Goal: Task Accomplishment & Management: Manage account settings

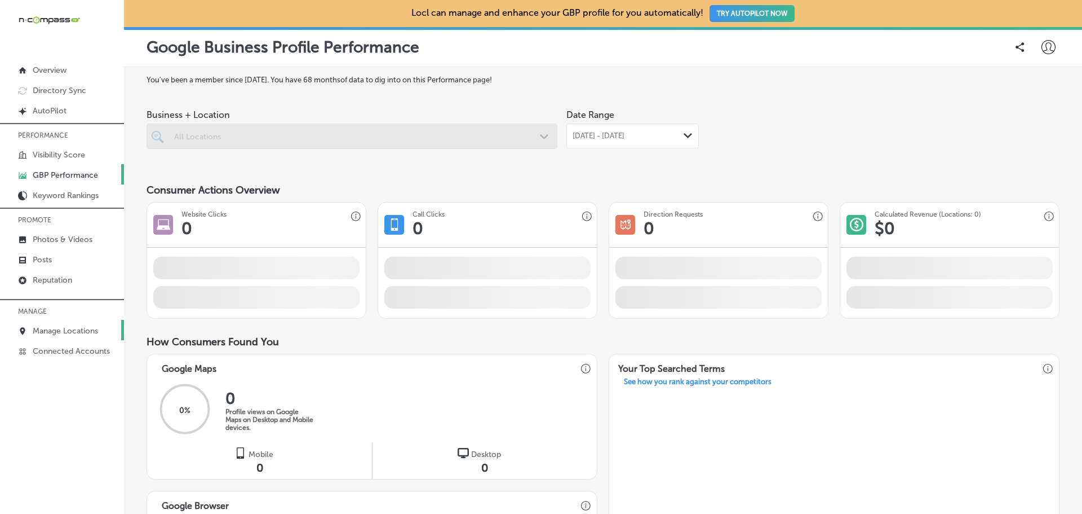
click at [65, 330] on p "Manage Locations" at bounding box center [65, 331] width 65 height 10
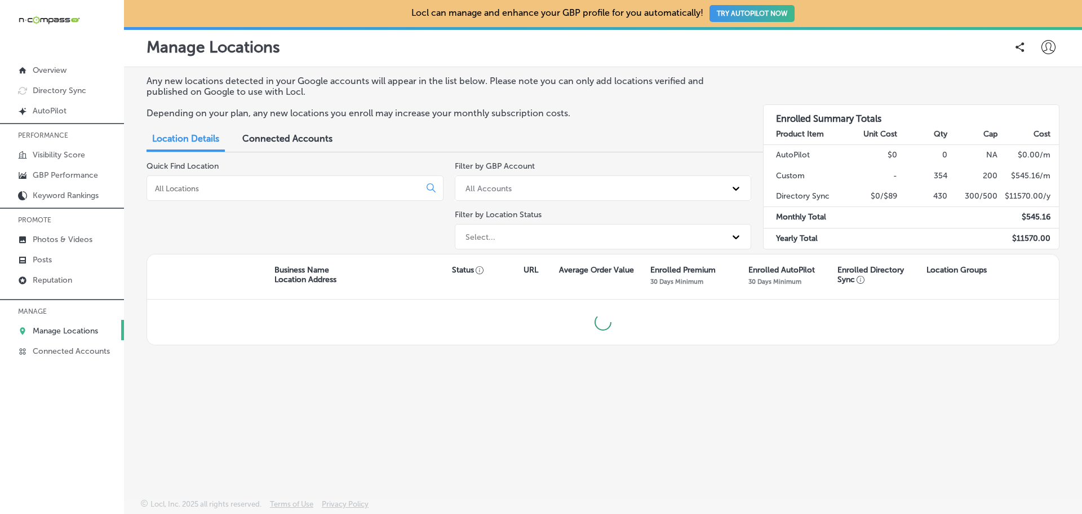
click at [234, 176] on div "Quick Find Location" at bounding box center [295, 207] width 297 height 92
click at [228, 187] on input at bounding box center [286, 189] width 264 height 10
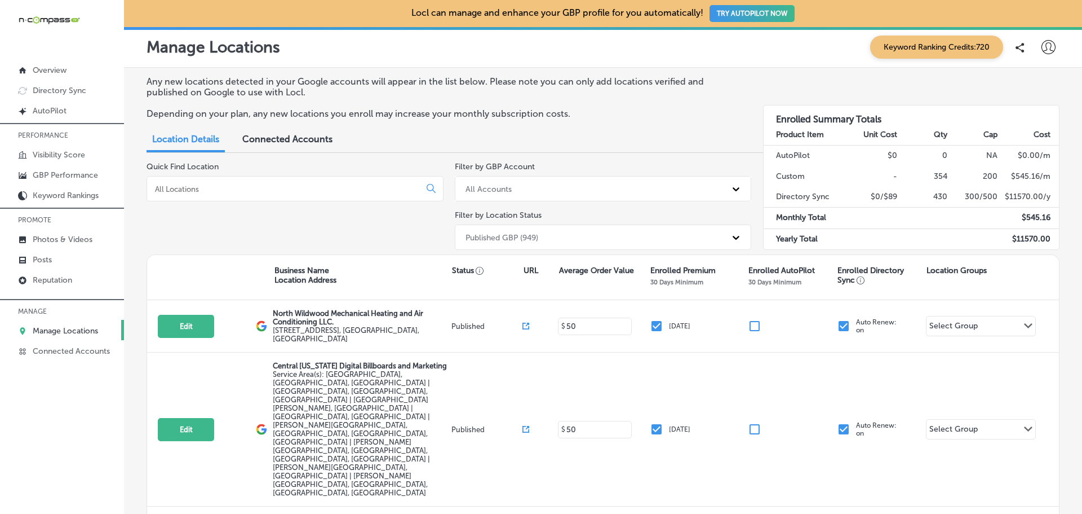
click at [223, 189] on input at bounding box center [286, 189] width 264 height 10
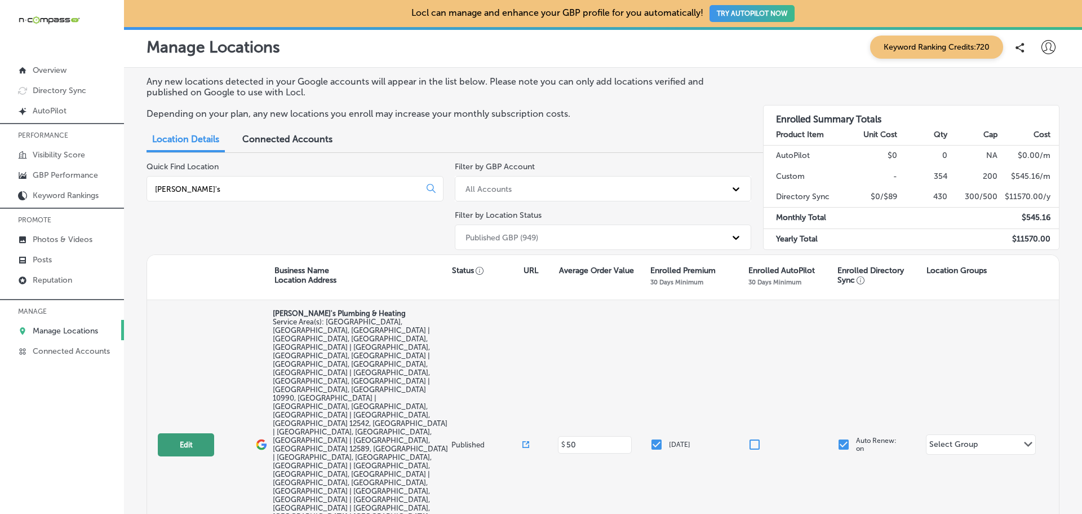
type input "[PERSON_NAME]'s"
click at [197, 433] on button "Edit" at bounding box center [186, 444] width 56 height 23
select select "US"
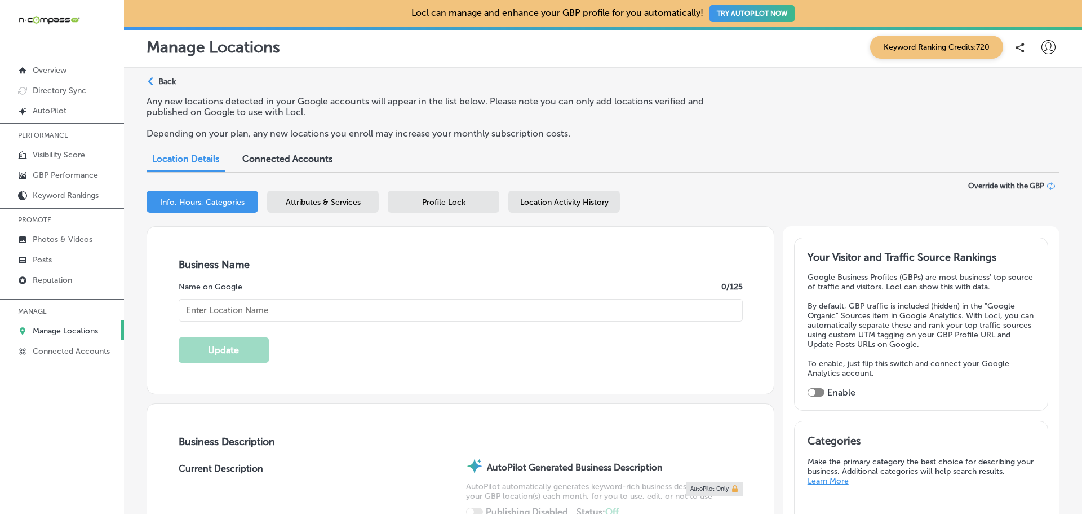
type textarea "[PERSON_NAME]'s Plumbing & Heating is a family-owned business with over 30 year…"
checkbox input "true"
type input "[URL][DOMAIN_NAME]"
type input "[PHONE_NUMBER]"
type input "[PERSON_NAME]'s Plumbing & Heating"
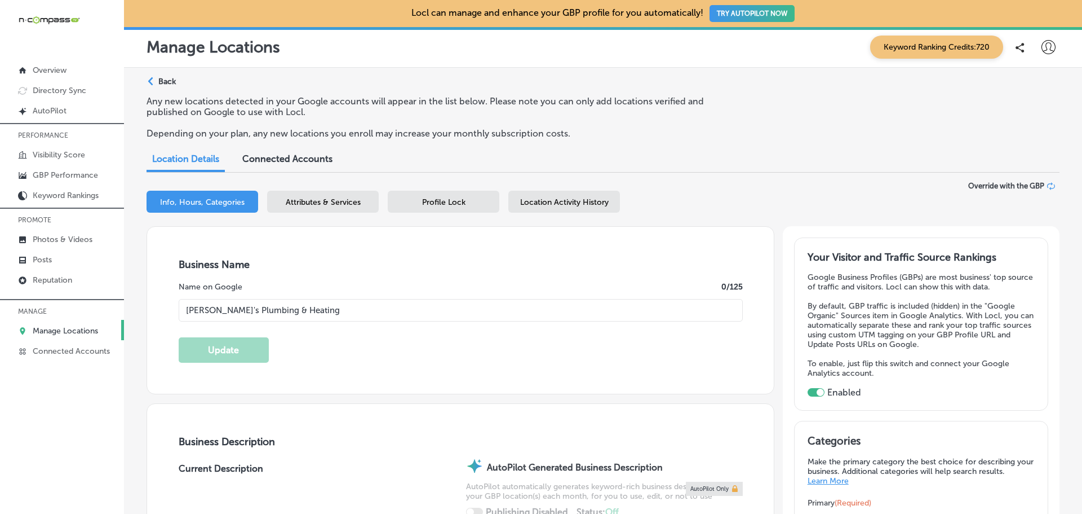
checkbox input "false"
type input "9 Shelter Cv. [GEOGRAPHIC_DATA] NY 12550 [GEOGRAPHIC_DATA]"
type input "[GEOGRAPHIC_DATA]"
type input "12550"
type input "US"
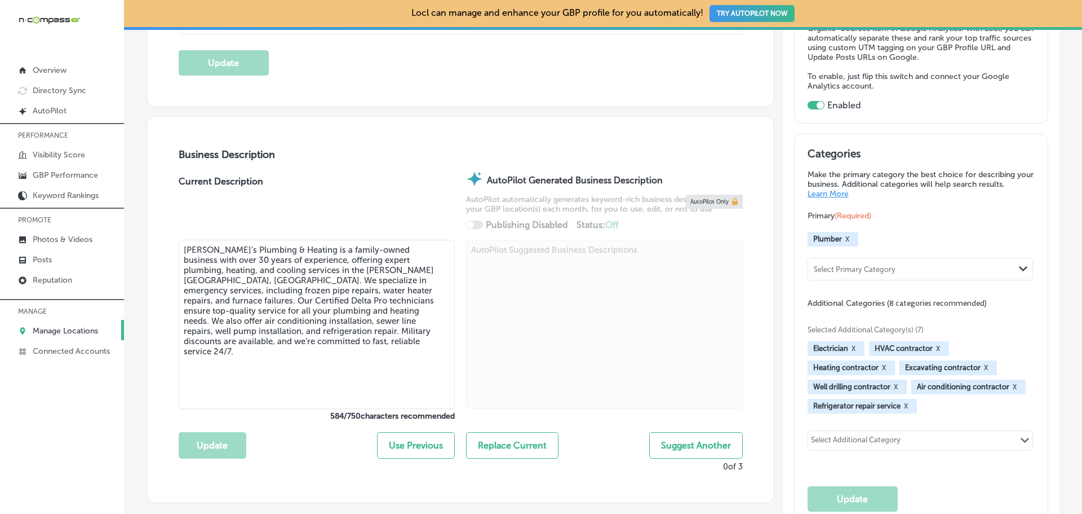
scroll to position [282, 0]
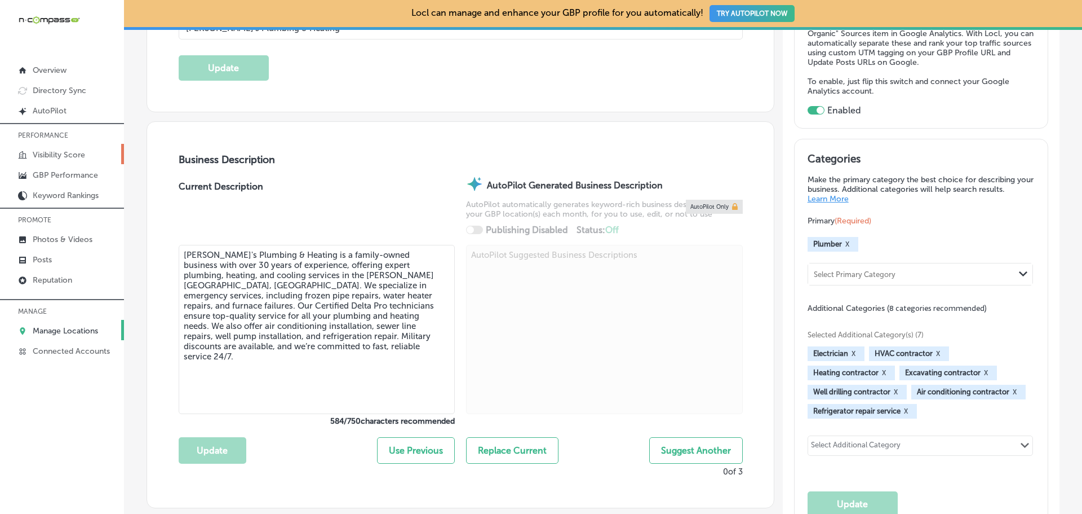
click at [67, 151] on p "Visibility Score" at bounding box center [59, 155] width 52 height 10
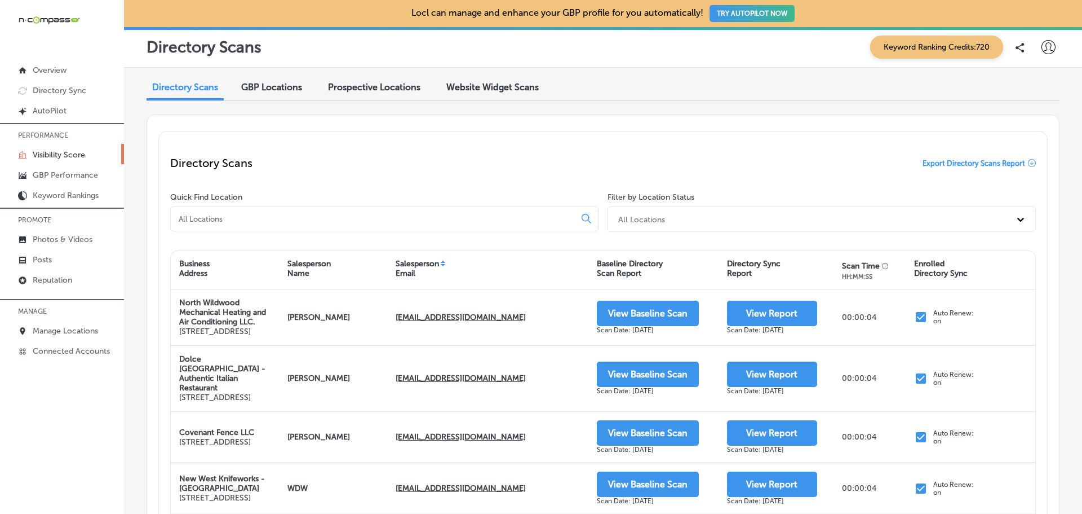
click at [271, 219] on input at bounding box center [375, 219] width 395 height 10
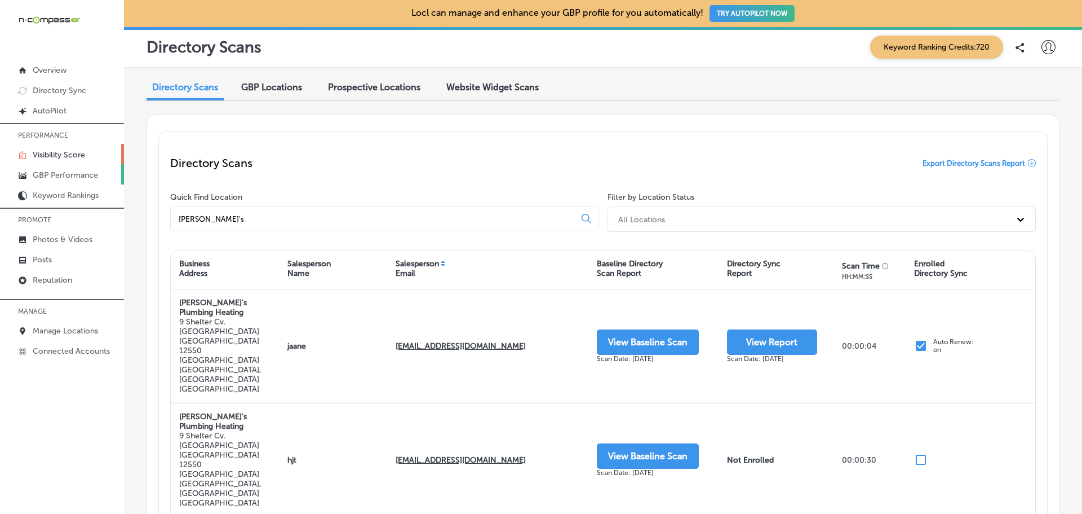
type input "[PERSON_NAME]'s"
click at [70, 180] on link "GBP Performance" at bounding box center [62, 174] width 124 height 20
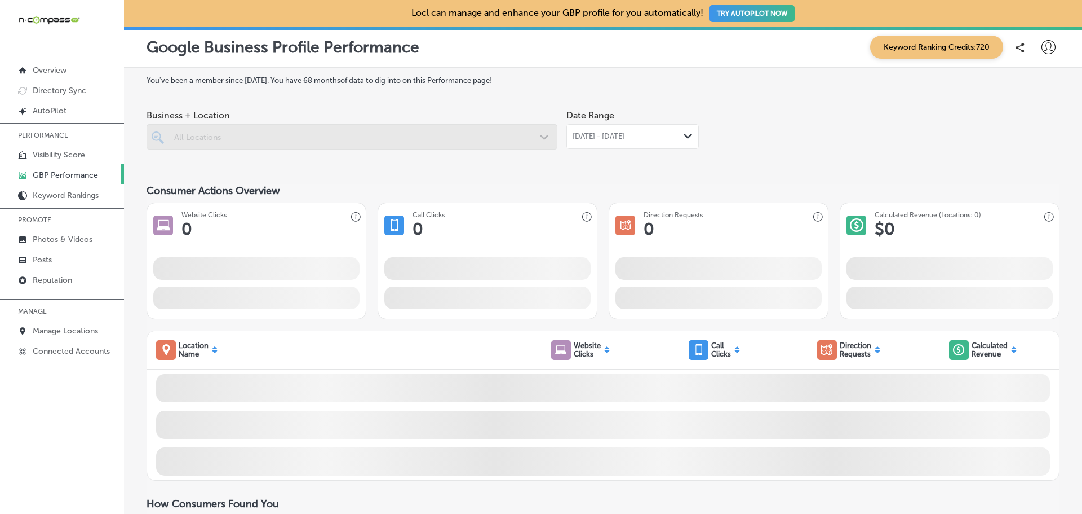
drag, startPoint x: 196, startPoint y: 126, endPoint x: 196, endPoint y: 136, distance: 10.1
click at [196, 127] on div at bounding box center [352, 136] width 411 height 25
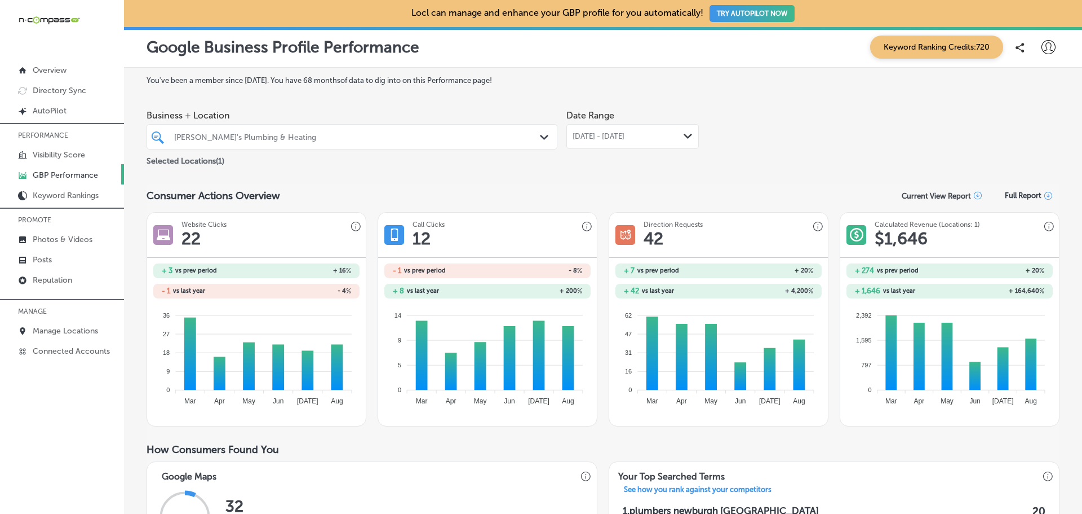
click at [625, 132] on span "[DATE] - [DATE]" at bounding box center [599, 136] width 52 height 9
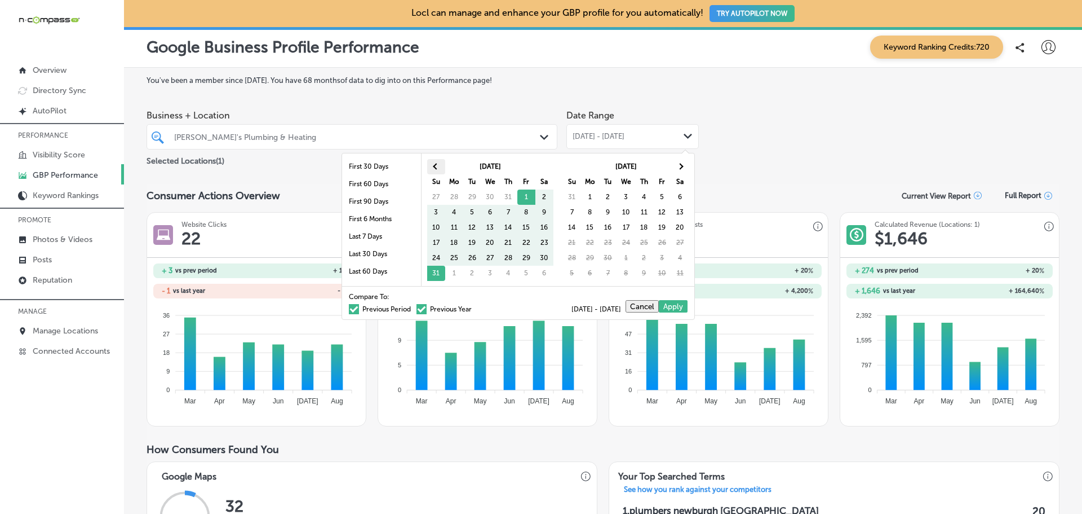
click at [436, 162] on th at bounding box center [436, 166] width 18 height 15
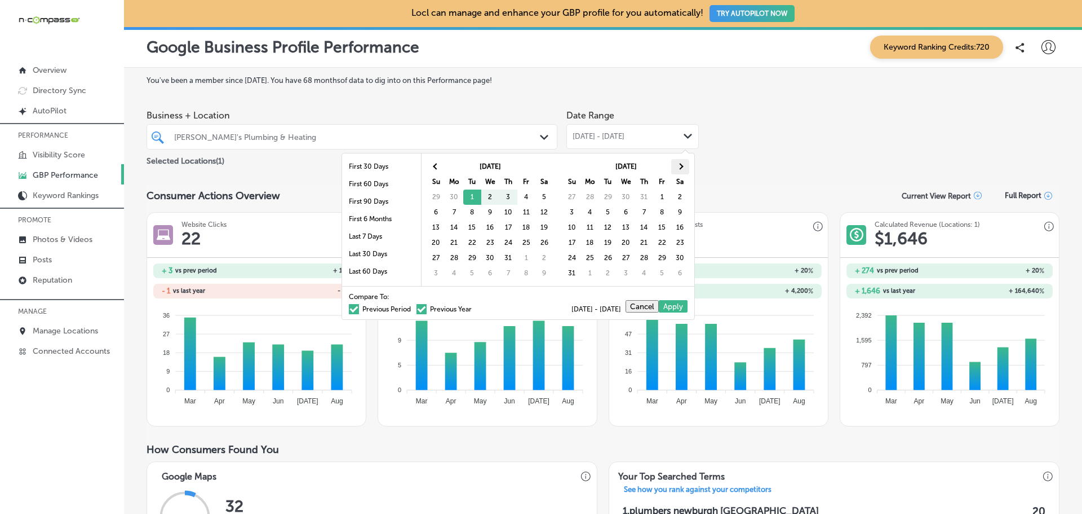
click at [683, 171] on th at bounding box center [680, 166] width 18 height 15
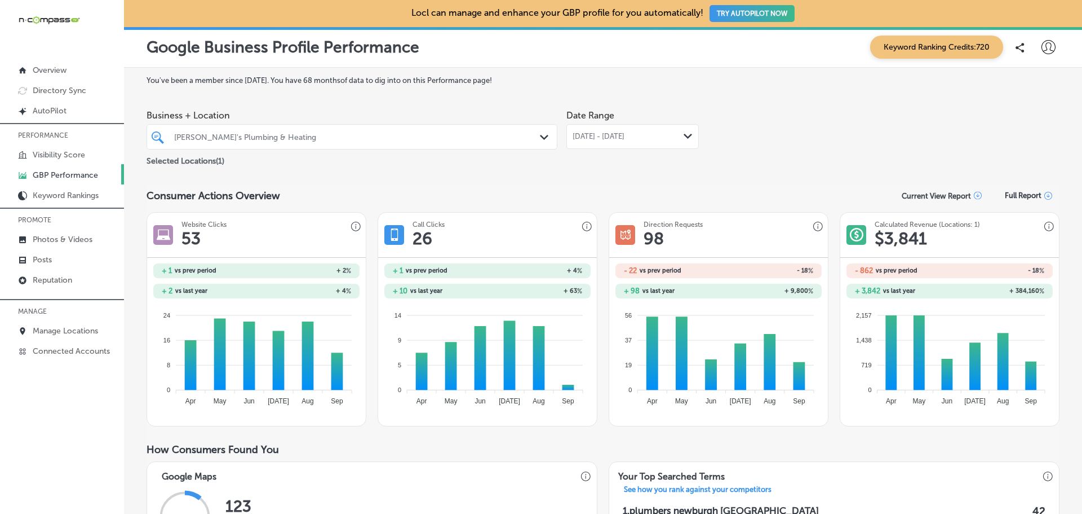
click at [622, 139] on span "[DATE] - [DATE]" at bounding box center [599, 136] width 52 height 9
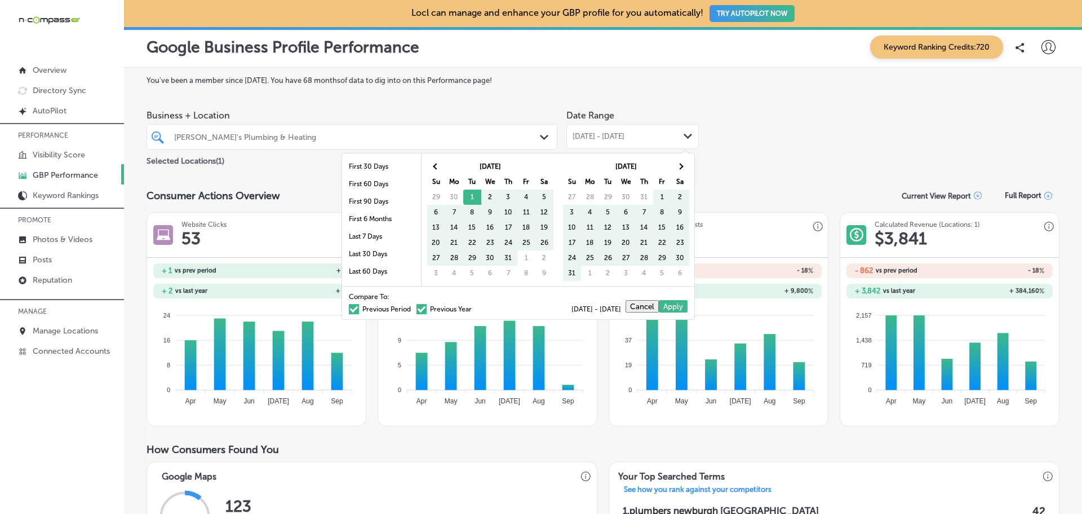
click at [349, 311] on span at bounding box center [354, 309] width 10 height 10
click at [413, 307] on input "Previous Period" at bounding box center [413, 307] width 0 height 0
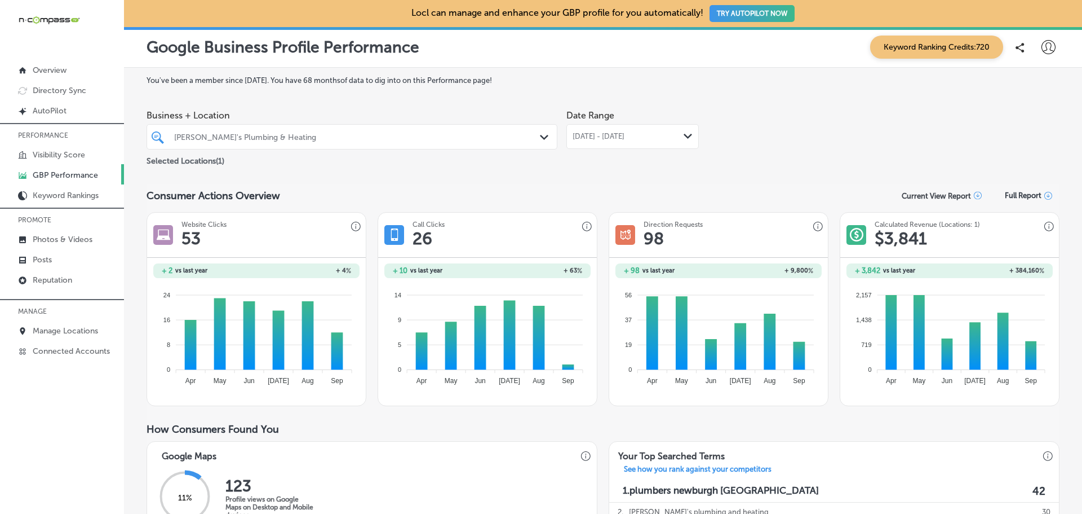
click at [612, 135] on span "[DATE] - [DATE]" at bounding box center [599, 136] width 52 height 9
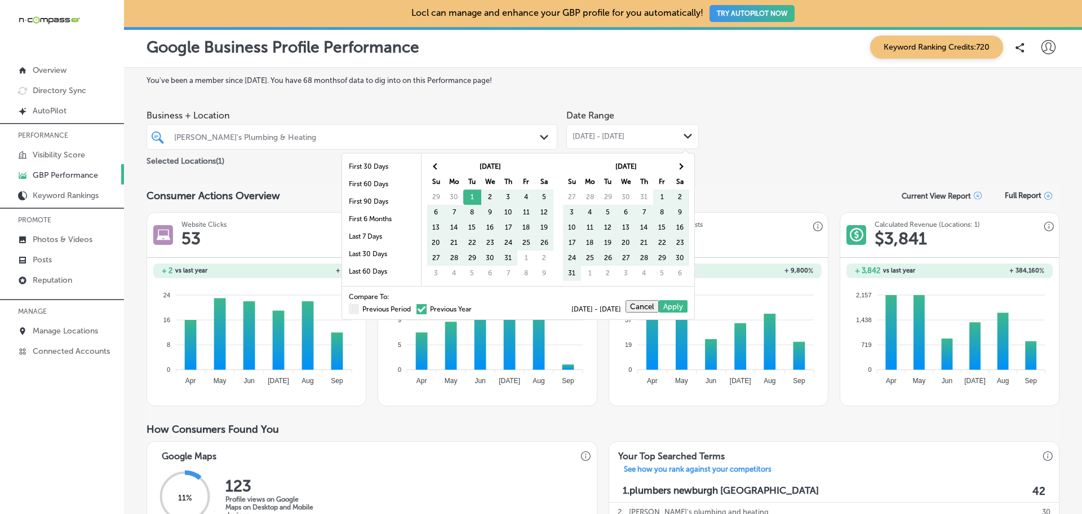
click at [418, 309] on span at bounding box center [422, 309] width 10 height 10
click at [474, 307] on input "Previous Year" at bounding box center [474, 307] width 0 height 0
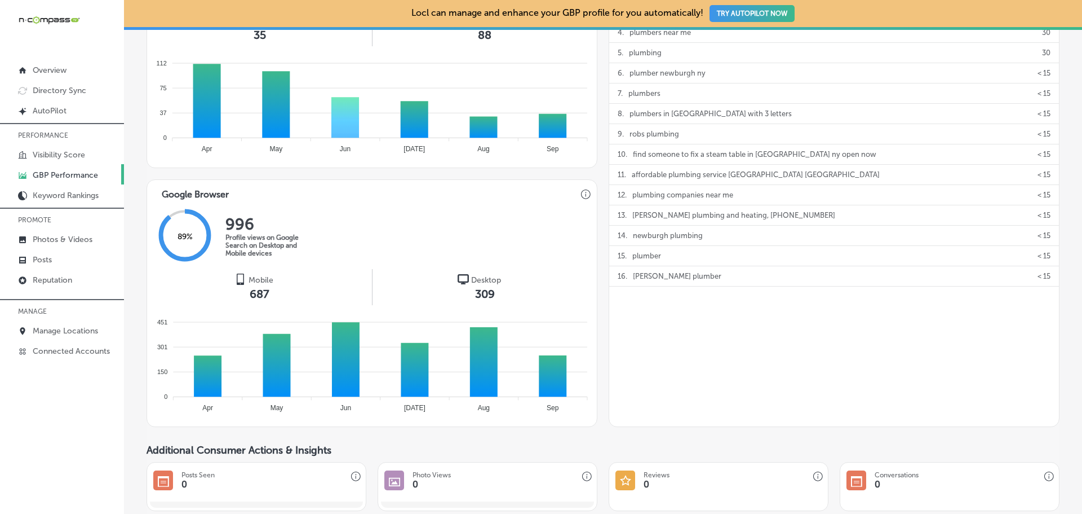
scroll to position [507, 0]
